Goal: Information Seeking & Learning: Learn about a topic

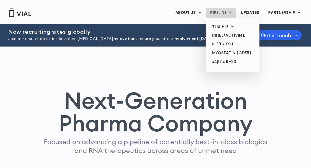
click at [222, 12] on link "PIPELINE" at bounding box center [221, 13] width 30 height 10
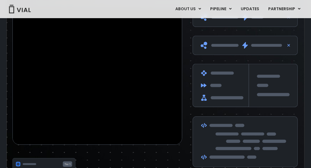
scroll to position [918, 0]
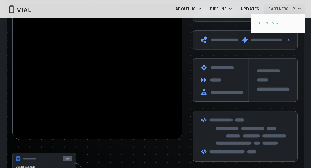
click at [270, 24] on link "LICENSING" at bounding box center [278, 23] width 50 height 9
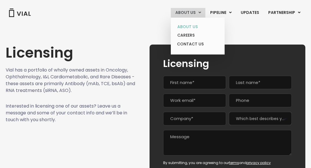
click at [193, 23] on link "ABOUT US" at bounding box center [198, 26] width 50 height 9
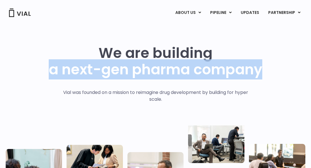
drag, startPoint x: 50, startPoint y: 68, endPoint x: 264, endPoint y: 65, distance: 214.3
click at [264, 65] on div "We are building a next-gen pharma company Vial was founded on a mission to reim…" at bounding box center [155, 139] width 299 height 189
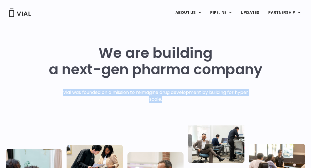
drag, startPoint x: 59, startPoint y: 91, endPoint x: 254, endPoint y: 97, distance: 195.1
click at [254, 97] on div "We are building a next-gen pharma company Vial was founded on a mission to reim…" at bounding box center [155, 139] width 299 height 189
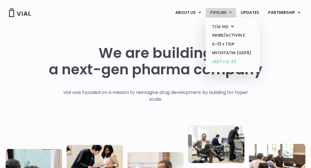
click at [225, 62] on link "α4β7 x IL-23" at bounding box center [232, 61] width 50 height 9
